Goal: Navigation & Orientation: Find specific page/section

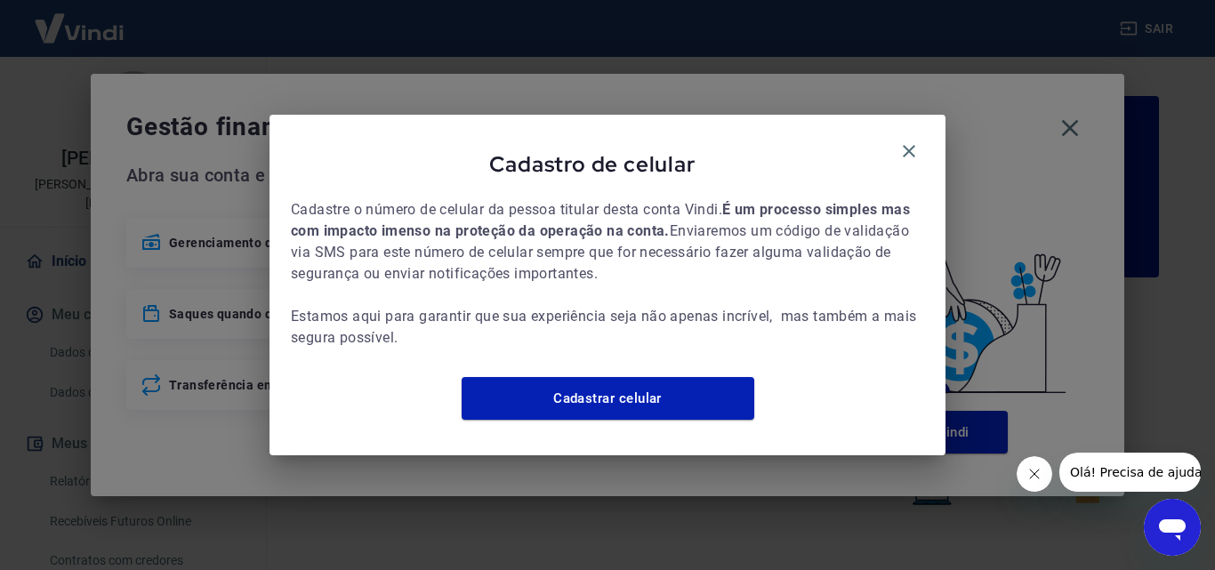
drag, startPoint x: 910, startPoint y: 141, endPoint x: 924, endPoint y: 139, distance: 14.5
click at [910, 145] on icon "button" at bounding box center [909, 151] width 12 height 12
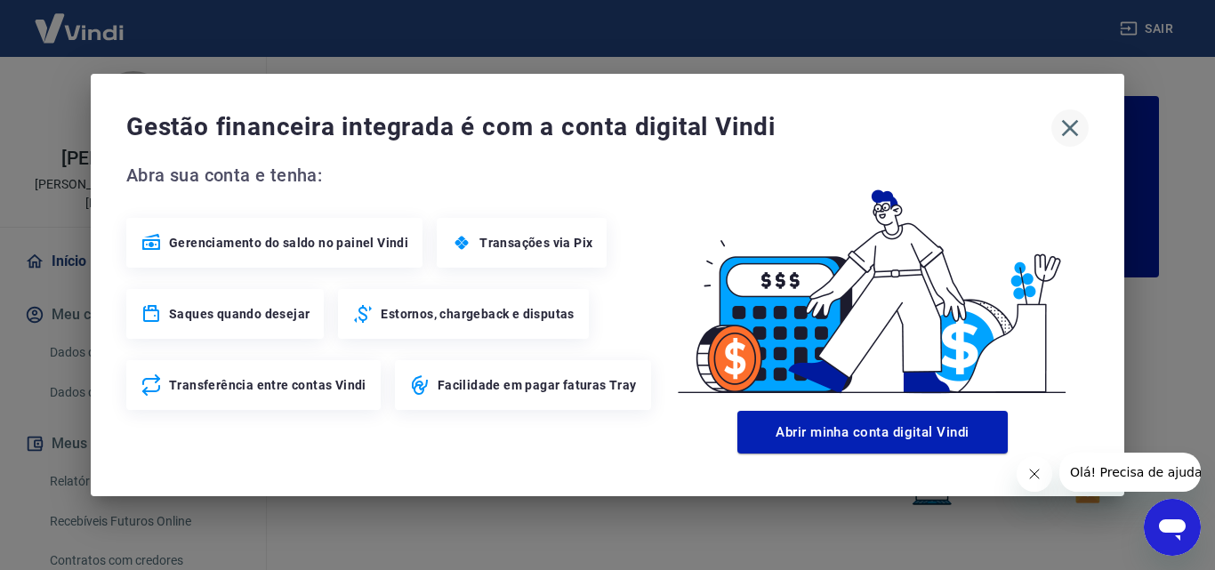
click at [1071, 128] on icon "button" at bounding box center [1070, 128] width 17 height 17
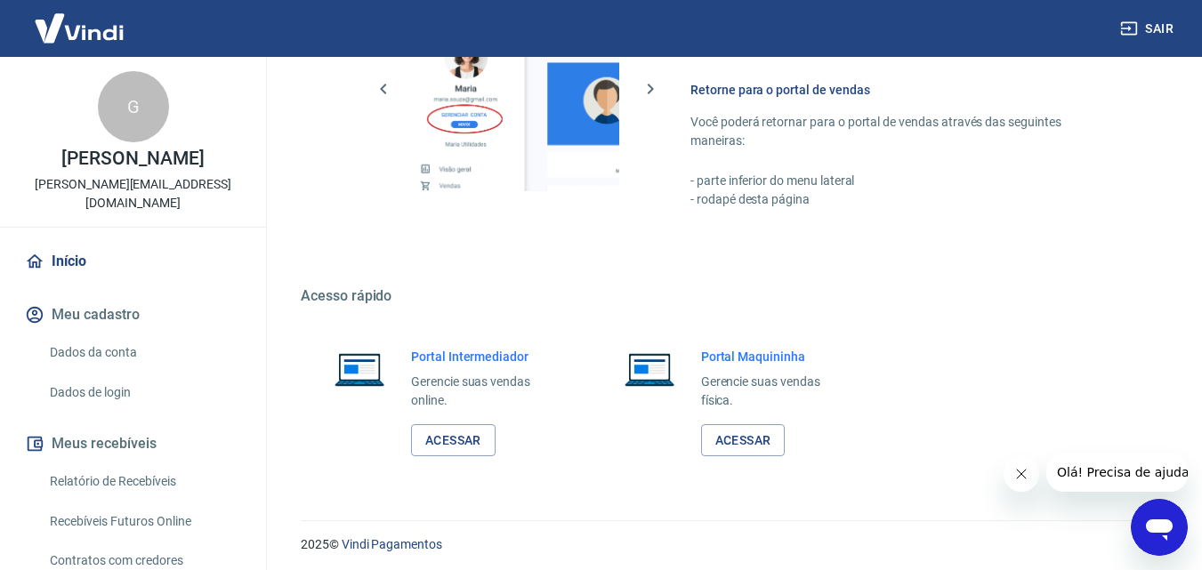
scroll to position [1074, 0]
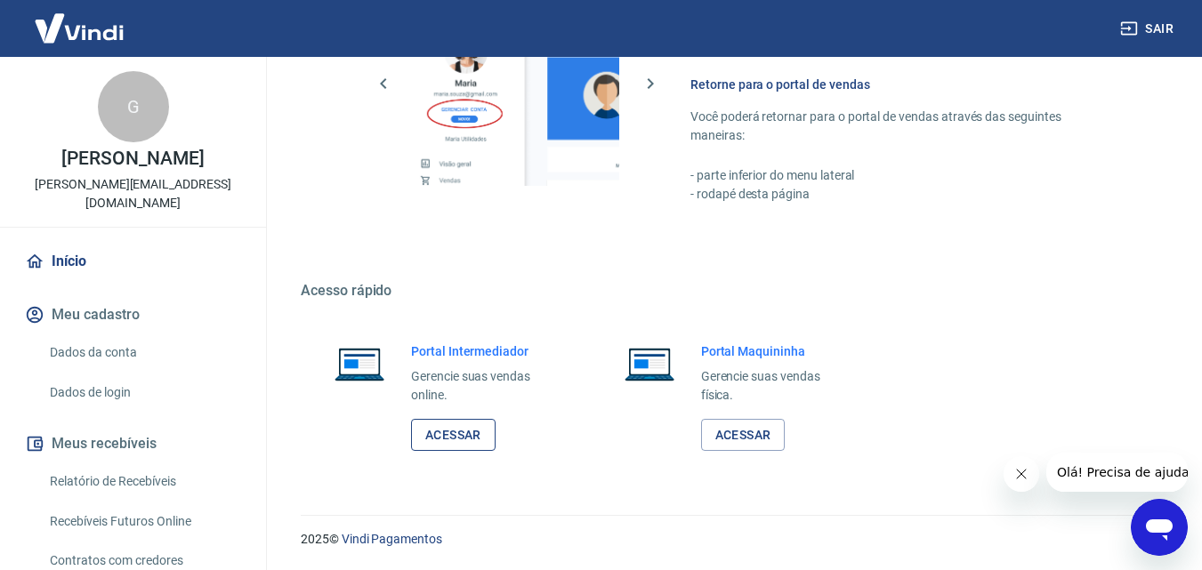
click at [437, 431] on link "Acessar" at bounding box center [453, 435] width 85 height 33
